Goal: Information Seeking & Learning: Stay updated

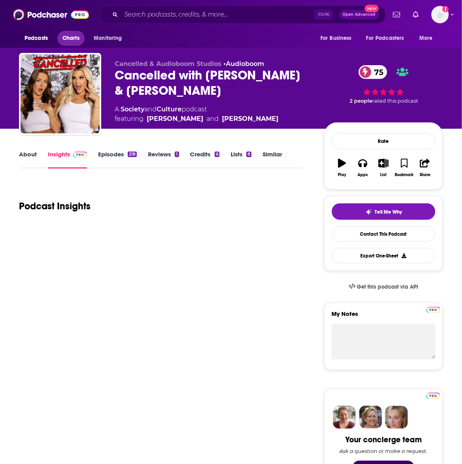
click at [70, 39] on span "Charts" at bounding box center [70, 38] width 17 height 11
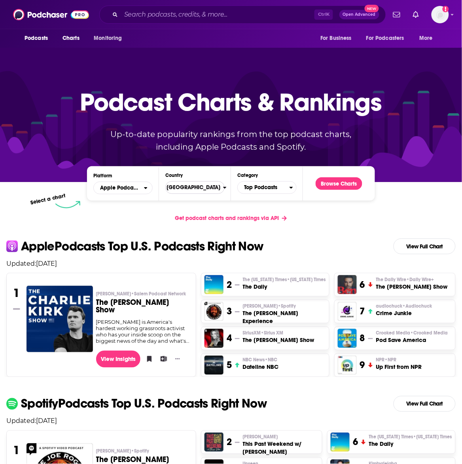
click at [204, 186] on span "[GEOGRAPHIC_DATA]" at bounding box center [191, 187] width 63 height 13
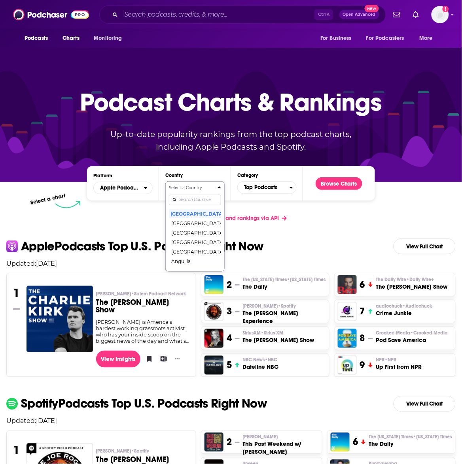
click at [191, 199] on input "Countries" at bounding box center [195, 200] width 52 height 11
click at [165, 181] on button "Select a Country [GEOGRAPHIC_DATA]" at bounding box center [194, 201] width 59 height 41
type input "united k"
click at [197, 214] on button "[GEOGRAPHIC_DATA]" at bounding box center [195, 213] width 52 height 9
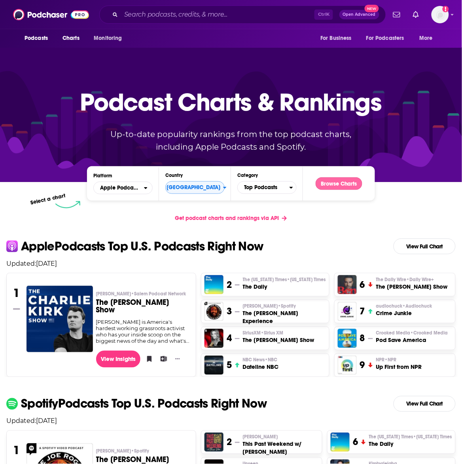
click at [360, 182] on button "Browse Charts" at bounding box center [338, 183] width 47 height 13
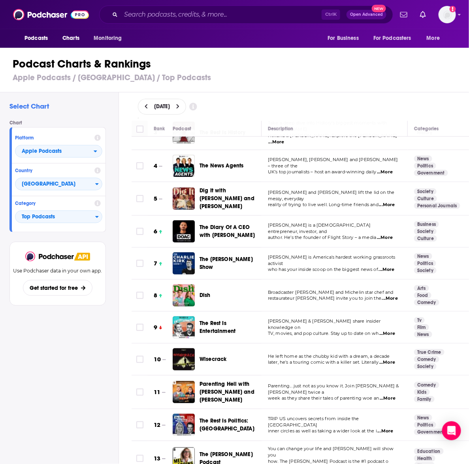
scroll to position [49, 0]
